Goal: Information Seeking & Learning: Learn about a topic

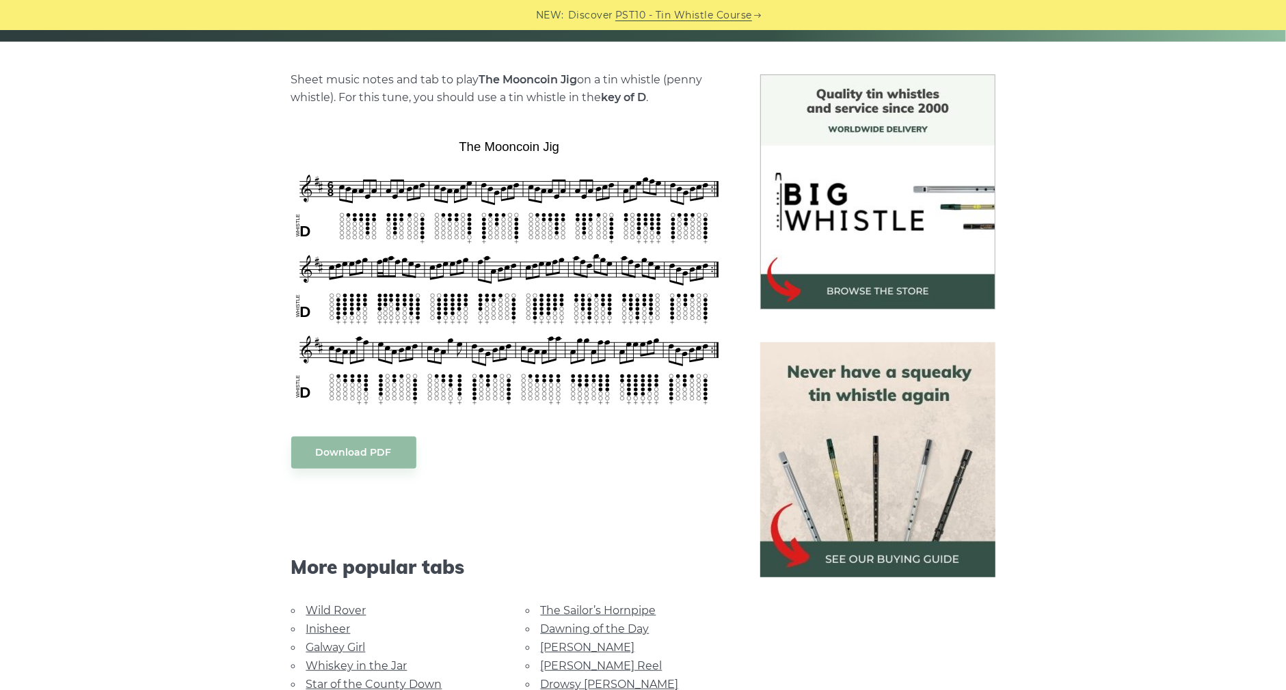
scroll to position [305, 0]
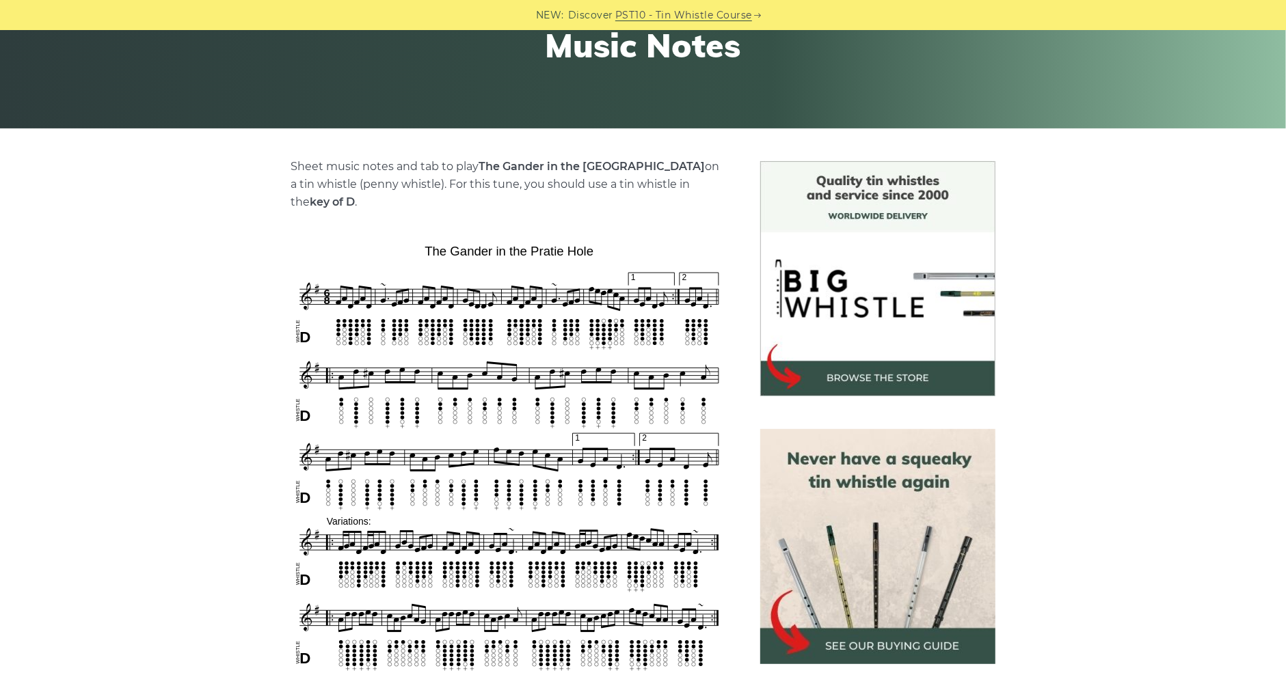
scroll to position [230, 0]
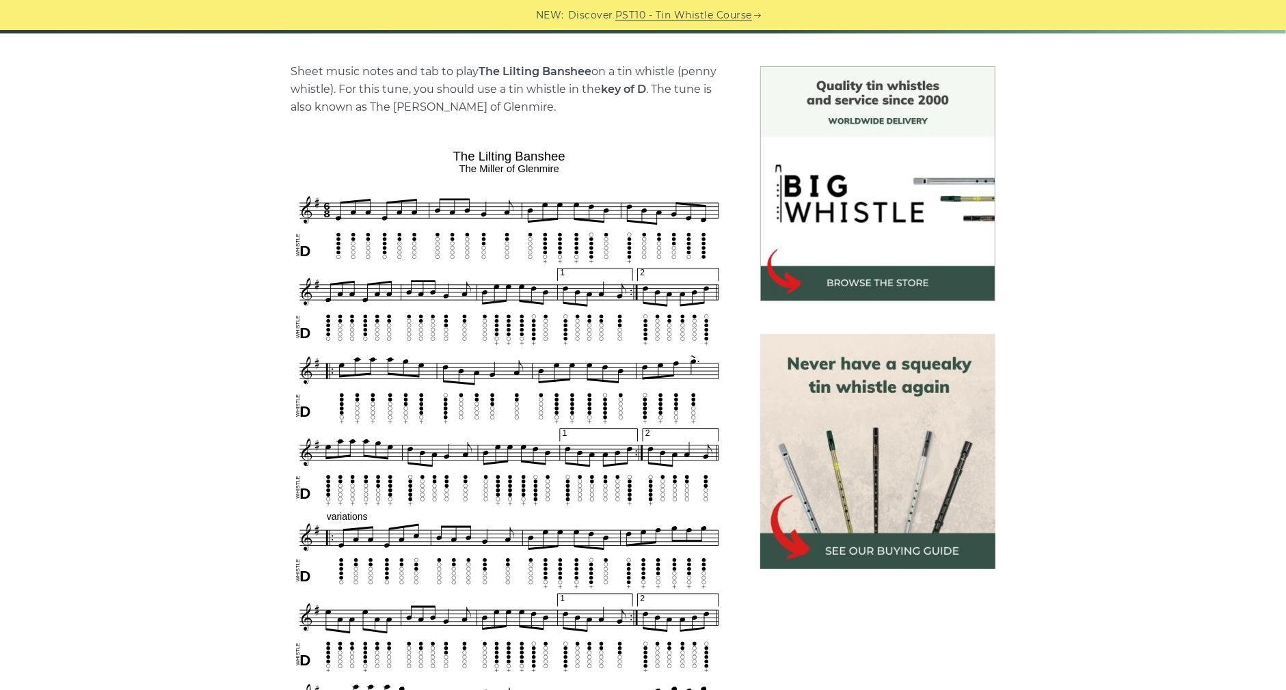
scroll to position [325, 0]
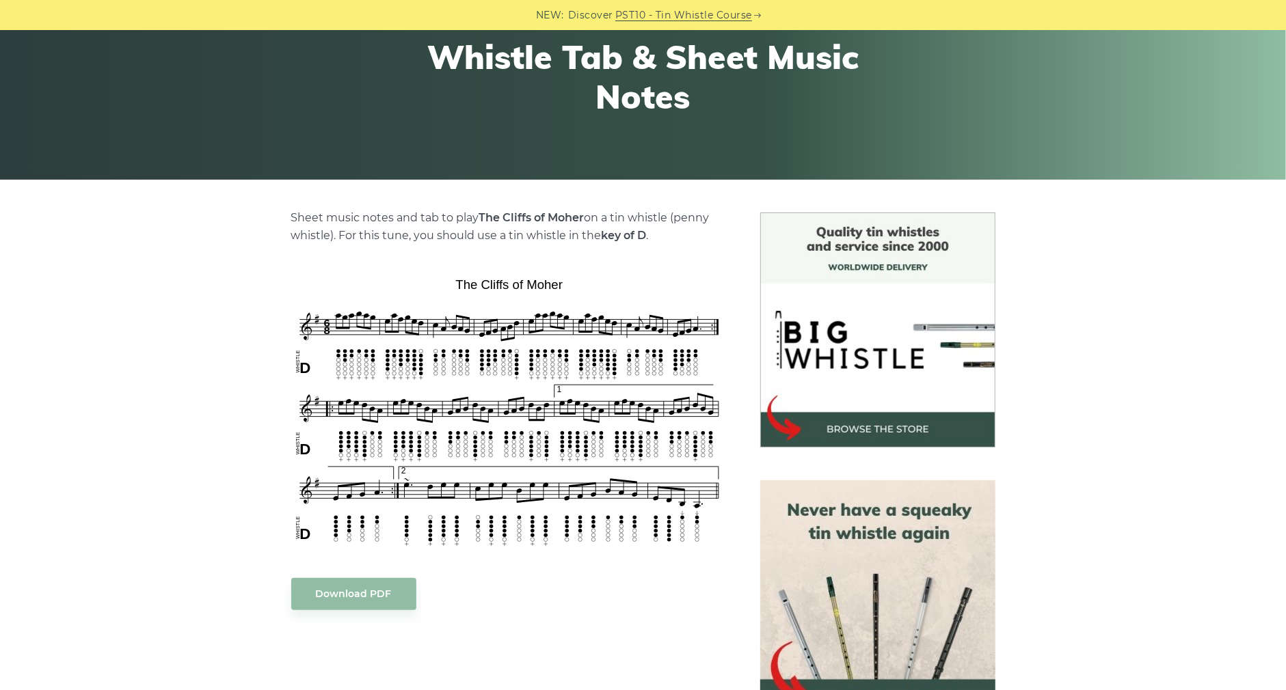
scroll to position [203, 0]
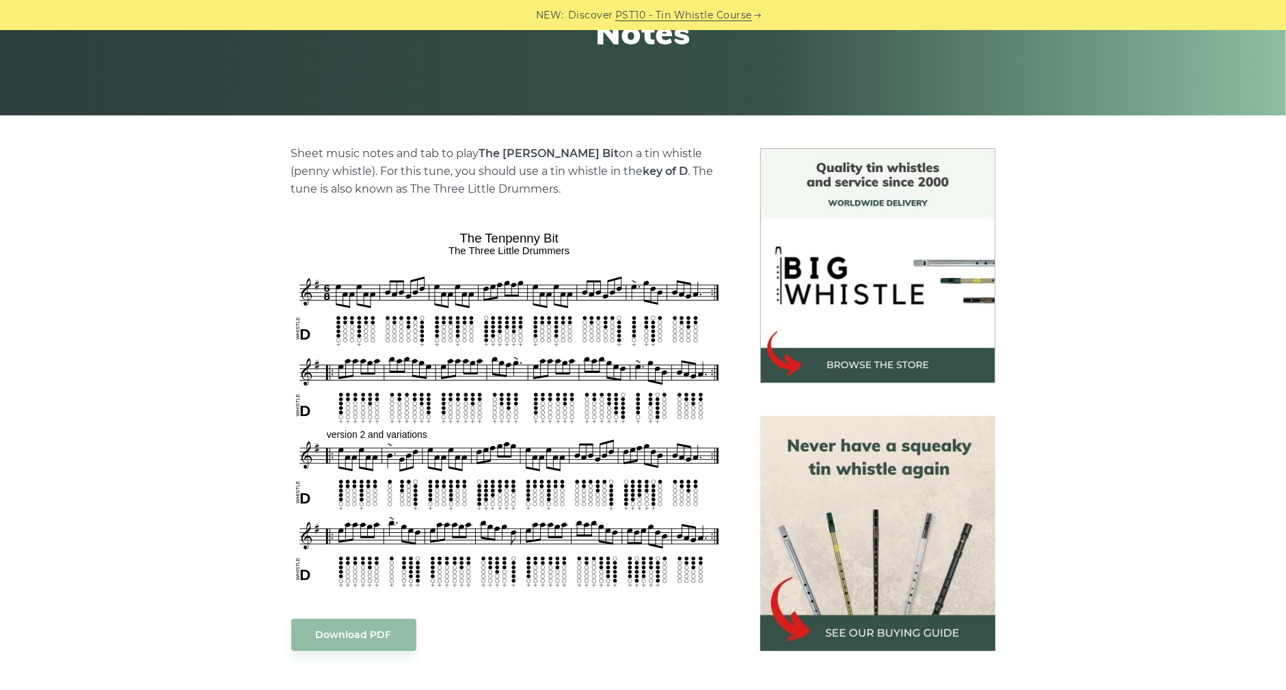
scroll to position [258, 0]
